Goal: Task Accomplishment & Management: Complete application form

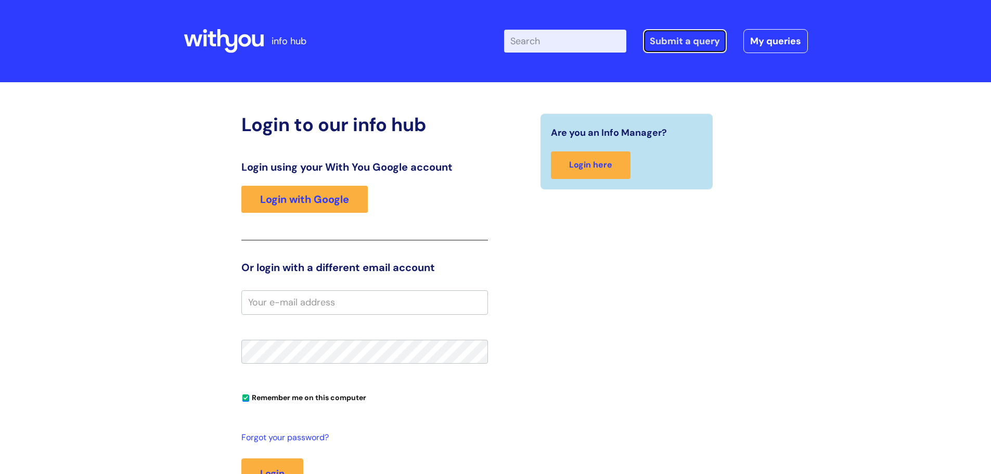
click at [680, 38] on link "Submit a query" at bounding box center [685, 41] width 84 height 24
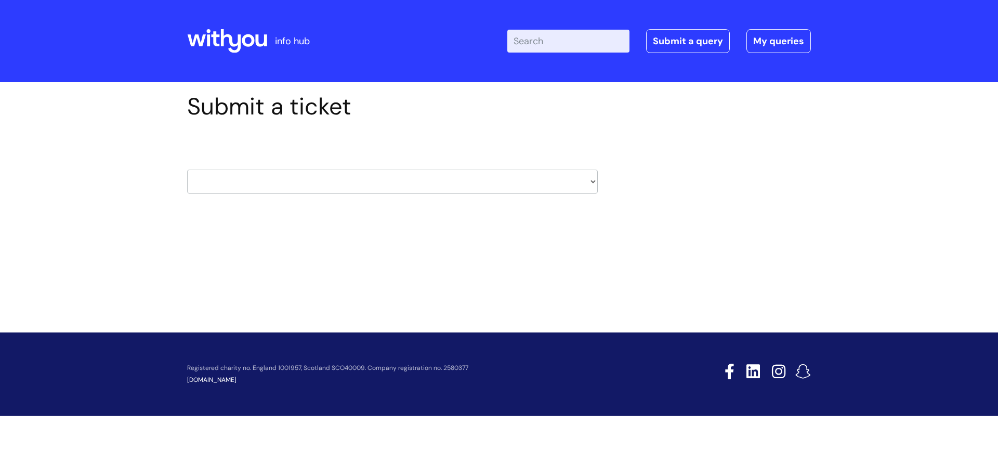
click at [389, 181] on select "HR / People IT and Support Clinical Drug Alerts Finance Accounts Data Support T…" at bounding box center [392, 182] width 411 height 24
select select "it_and_support"
click at [187, 170] on select "HR / People IT and Support Clinical Drug Alerts Finance Accounts Data Support T…" at bounding box center [392, 182] width 411 height 24
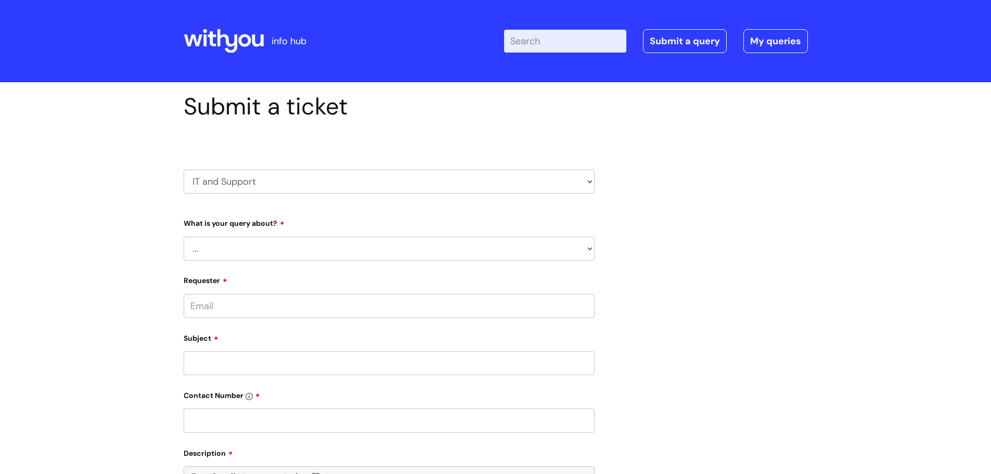
click at [285, 243] on select "... Mobile Phone Reset & MFA Accounts, Starters and Leavers IT Hardware issue I…" at bounding box center [389, 249] width 411 height 24
select select "Something Else"
click at [184, 237] on select "... Mobile Phone Reset & MFA Accounts, Starters and Leavers IT Hardware issue I…" at bounding box center [389, 249] width 411 height 24
click at [246, 306] on select "... My problem is not listed" at bounding box center [393, 302] width 402 height 24
select select "My problem is not listed"
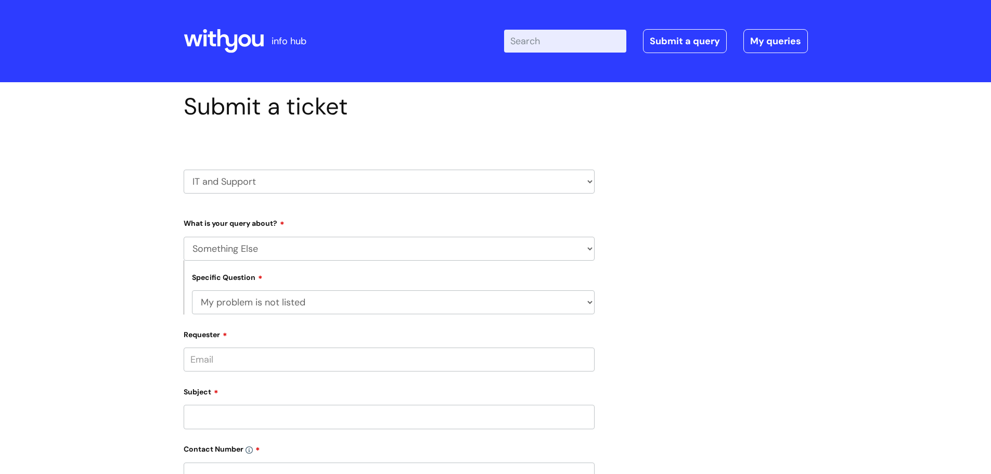
click at [192, 290] on select "... My problem is not listed" at bounding box center [393, 302] width 402 height 24
click at [242, 353] on input "Requester" at bounding box center [389, 359] width 411 height 24
type input "agnes.wootton@wearewithyou.org.uk"
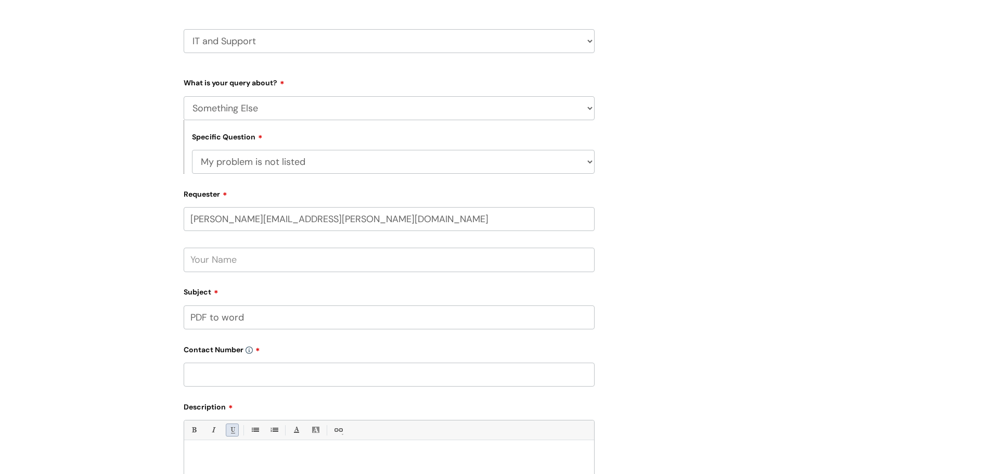
scroll to position [156, 0]
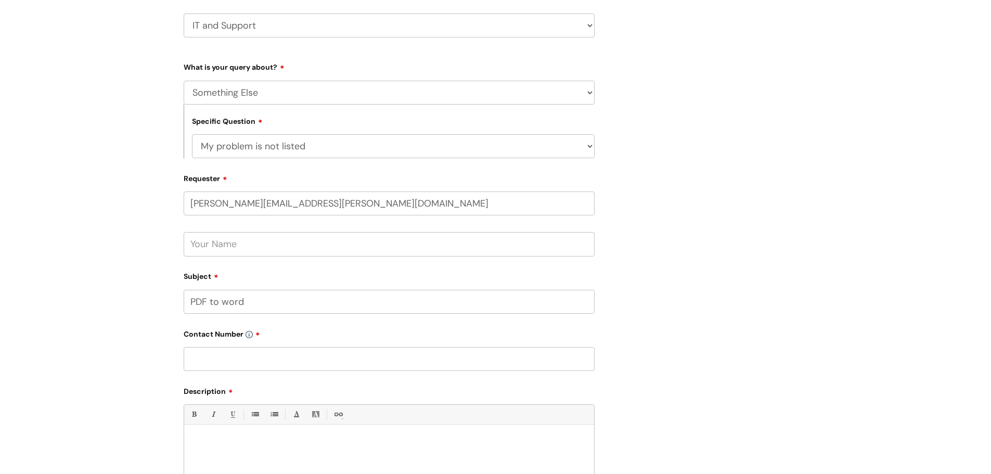
type input "PDF to word"
click at [245, 345] on div "Contact Number" at bounding box center [389, 348] width 411 height 46
click at [244, 349] on input "text" at bounding box center [389, 359] width 411 height 24
type input "07870980486"
click at [230, 451] on div at bounding box center [389, 466] width 410 height 72
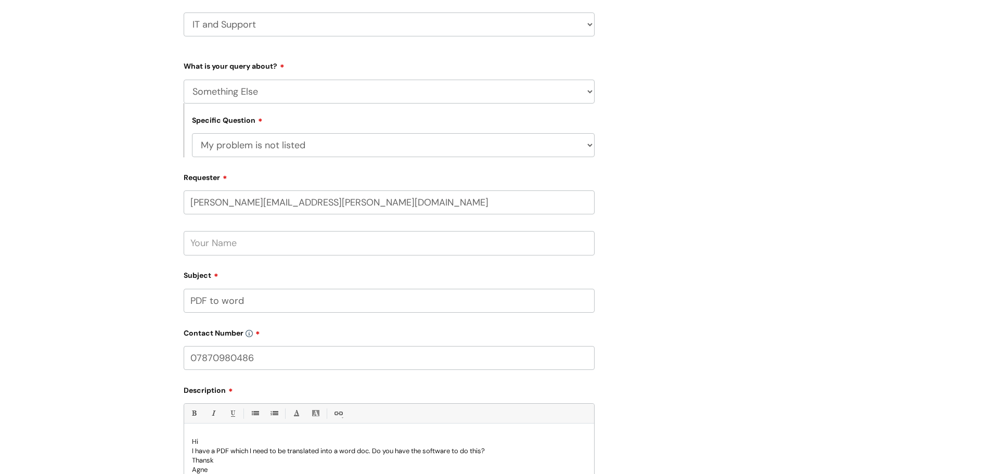
scroll to position [166, 0]
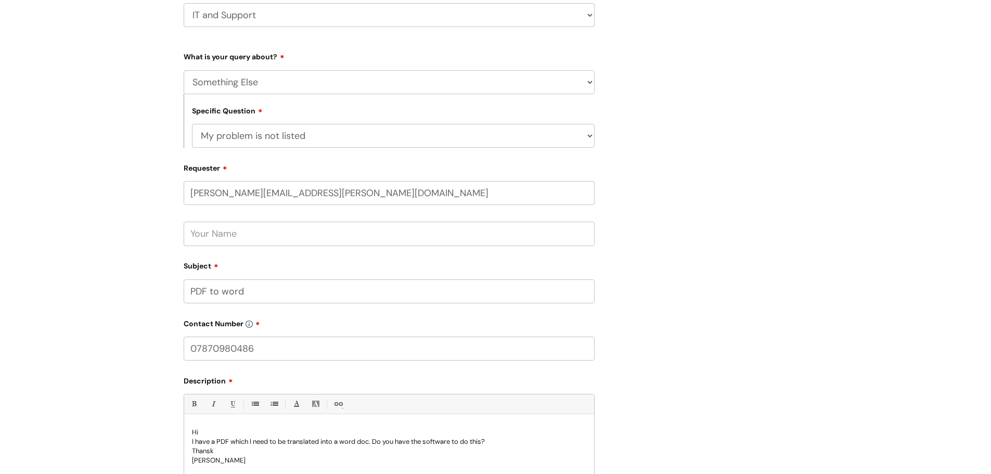
click at [212, 451] on p "Thansk" at bounding box center [389, 450] width 394 height 9
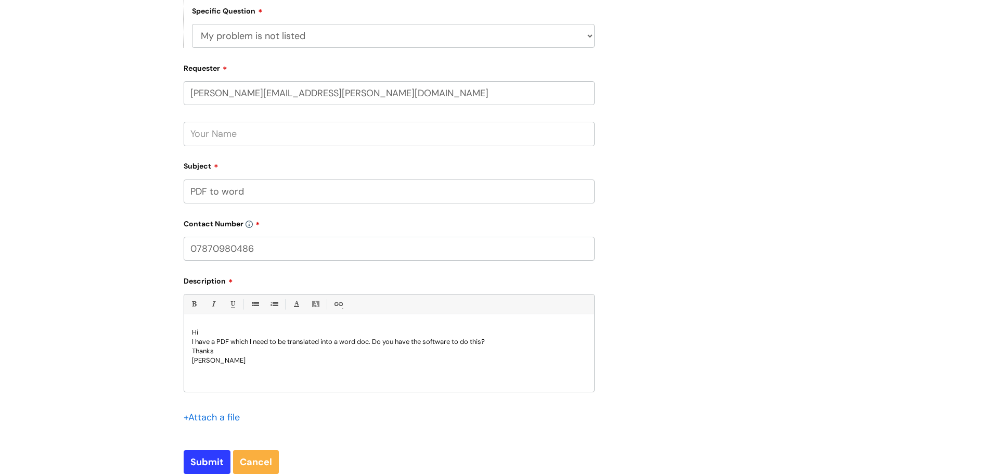
scroll to position [270, 0]
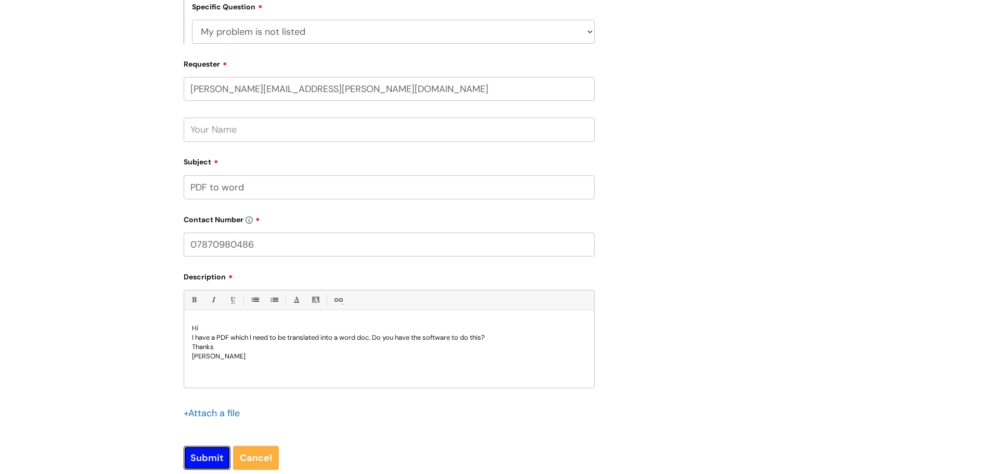
click at [216, 464] on input "Submit" at bounding box center [207, 458] width 47 height 24
type input "Please Wait..."
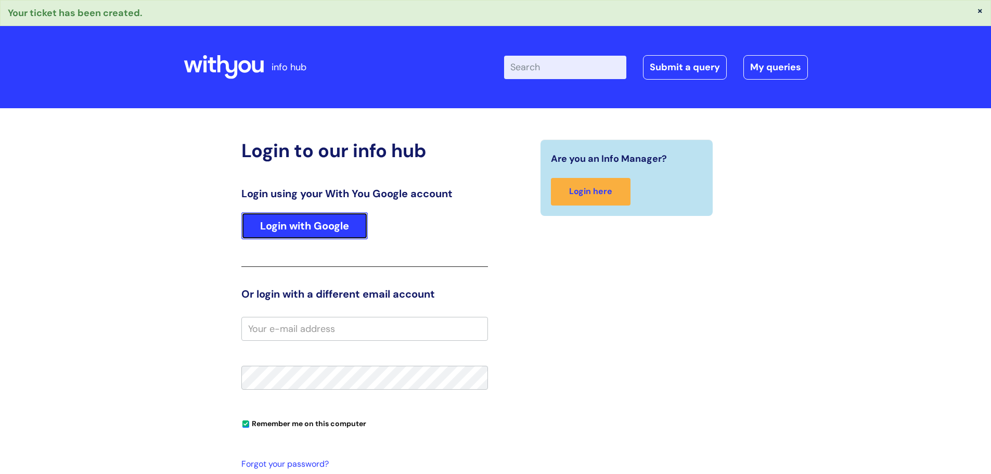
click at [350, 229] on link "Login with Google" at bounding box center [304, 225] width 126 height 27
